Goal: Information Seeking & Learning: Find specific fact

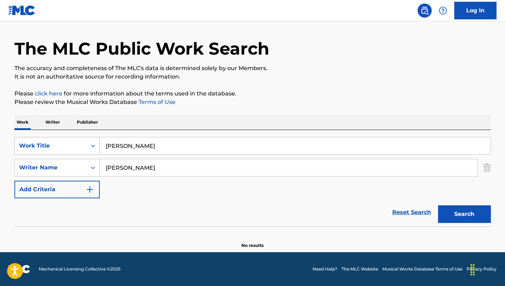
click at [97, 150] on div "Search Form" at bounding box center [93, 145] width 13 height 13
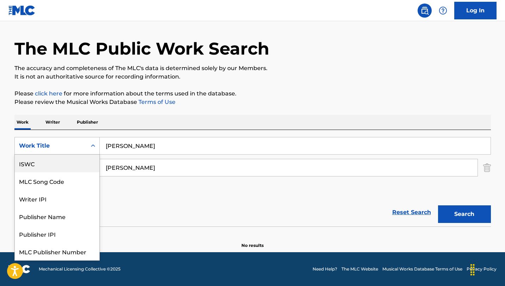
click at [56, 164] on div "ISWC" at bounding box center [57, 164] width 85 height 18
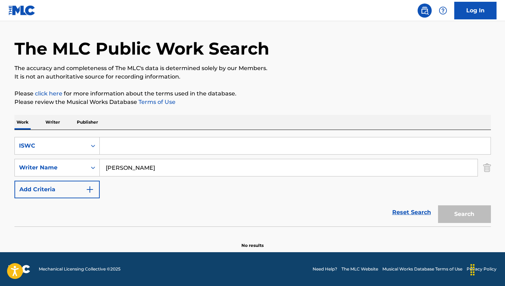
click at [126, 144] on input "Search Form" at bounding box center [295, 145] width 391 height 17
paste input "T7029757211"
type input "T7029757211"
drag, startPoint x: 151, startPoint y: 170, endPoint x: 63, endPoint y: 169, distance: 88.1
click at [63, 169] on div "SearchWithCriteria768b52d9-dec4-4209-bde0-2b4a73d7da4a Writer Name [PERSON_NAME]" at bounding box center [252, 168] width 476 height 18
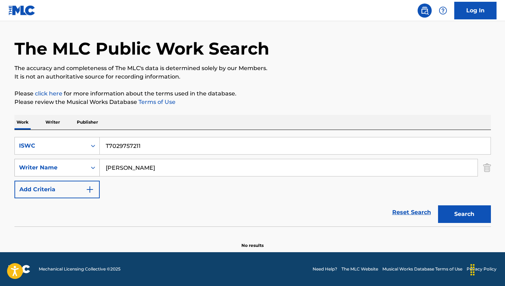
type input "="
click at [438, 205] on button "Search" at bounding box center [464, 214] width 53 height 18
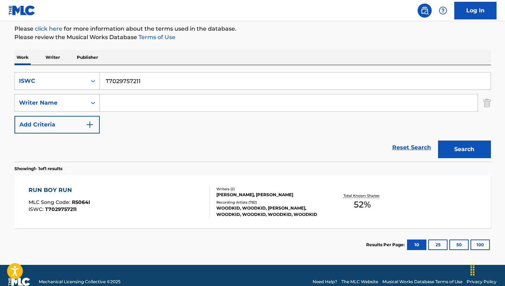
scroll to position [91, 0]
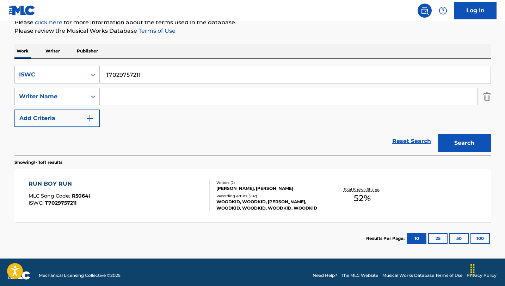
click at [114, 192] on div "RUN BOY RUN MLC Song Code : R5064I ISWC : T7029757211" at bounding box center [119, 196] width 181 height 32
